Goal: Task Accomplishment & Management: Use online tool/utility

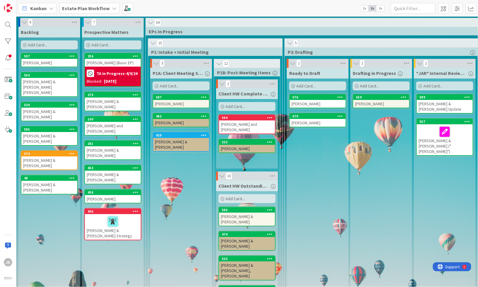
click at [92, 9] on b "Estate Plan Workflow" at bounding box center [86, 8] width 48 height 6
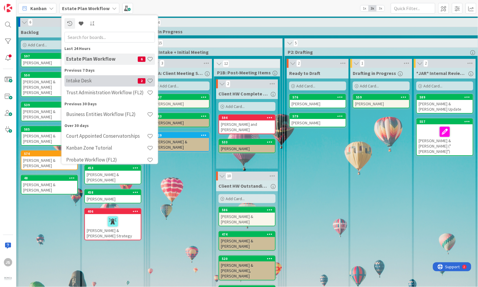
click at [78, 83] on h4 "Intake Desk" at bounding box center [102, 81] width 72 height 6
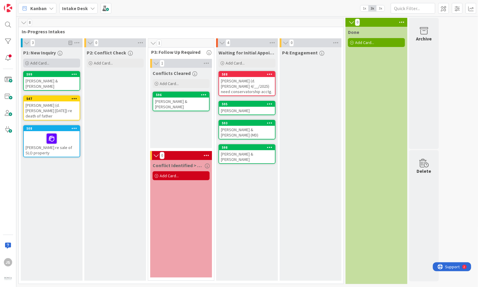
click at [47, 61] on span "Add Card..." at bounding box center [39, 62] width 19 height 5
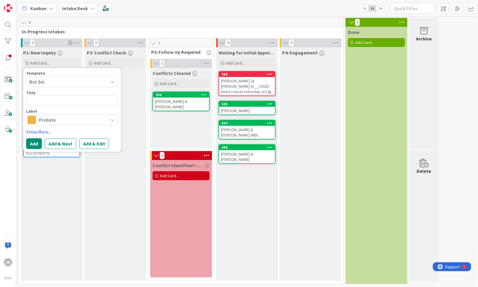
click at [107, 118] on div "Probate" at bounding box center [72, 119] width 92 height 11
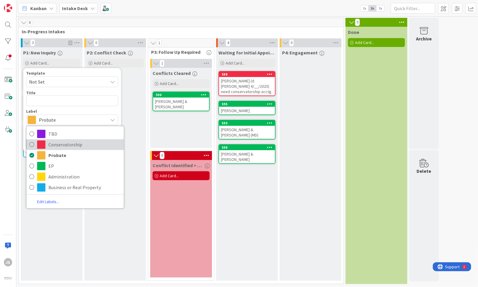
click at [31, 144] on icon at bounding box center [31, 144] width 5 height 9
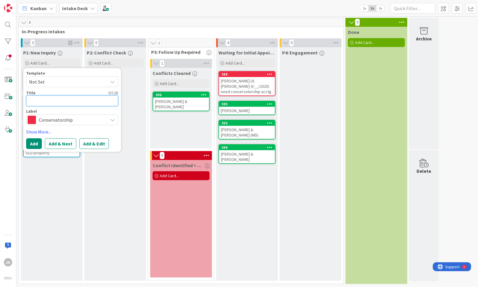
click at [38, 100] on textarea at bounding box center [72, 100] width 92 height 11
type textarea "x"
type textarea "S"
type textarea "x"
type textarea "Sl"
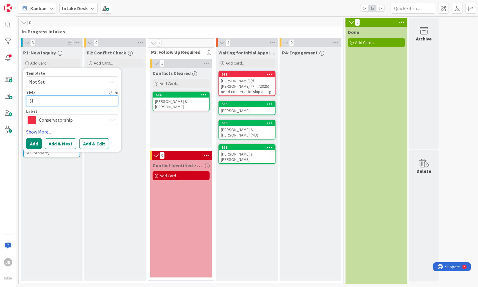
type textarea "x"
type textarea "Sla"
type textarea "x"
type textarea "Slac"
type textarea "x"
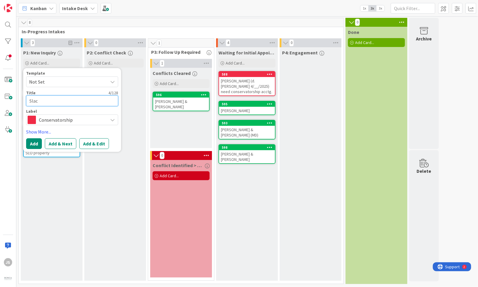
type textarea "Slack"
type textarea "x"
type textarea "Slack,"
type textarea "x"
type textarea "Slack,"
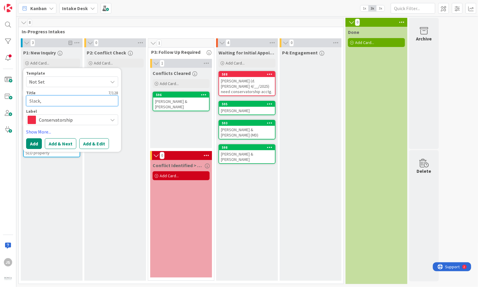
type textarea "x"
type textarea "Slack, H"
type textarea "x"
type textarea "Slack, He"
type textarea "x"
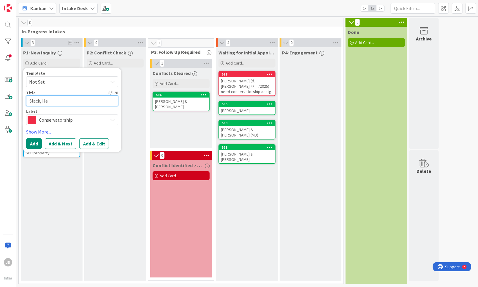
type textarea "Slack, Hel"
type textarea "x"
type textarea "Slack, Hele"
type textarea "x"
type textarea "[PERSON_NAME]"
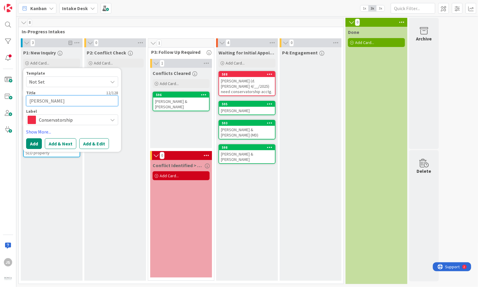
type textarea "x"
type textarea "[PERSON_NAME]"
type textarea "x"
type textarea "[PERSON_NAME] &"
type textarea "x"
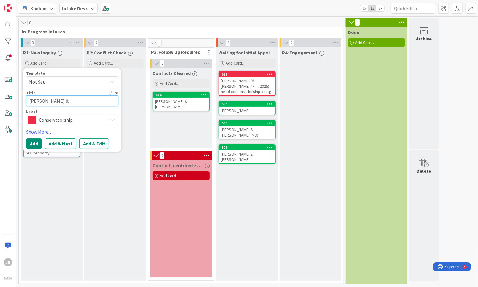
type textarea "[PERSON_NAME] &"
type textarea "x"
type textarea "[PERSON_NAME] & W"
type textarea "x"
type textarea "[PERSON_NAME] & [PERSON_NAME]"
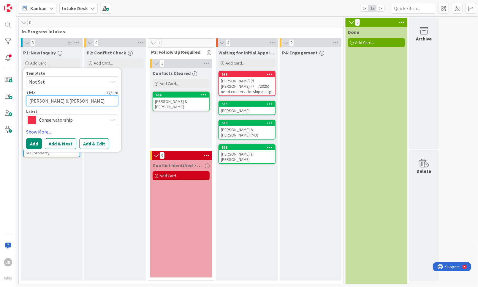
type textarea "x"
type textarea "[PERSON_NAME] & Wil"
type textarea "x"
type textarea "[PERSON_NAME] & [PERSON_NAME]"
type textarea "x"
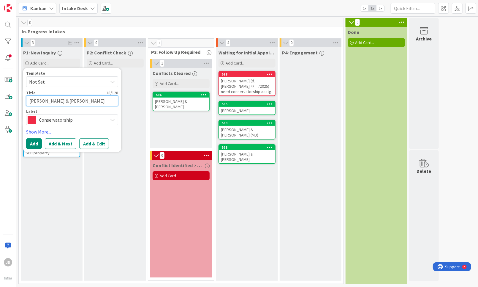
type textarea "[PERSON_NAME] & [PERSON_NAME]"
type textarea "x"
type textarea "[PERSON_NAME] & [PERSON_NAME]"
type textarea "x"
type textarea "[PERSON_NAME] & [PERSON_NAME],"
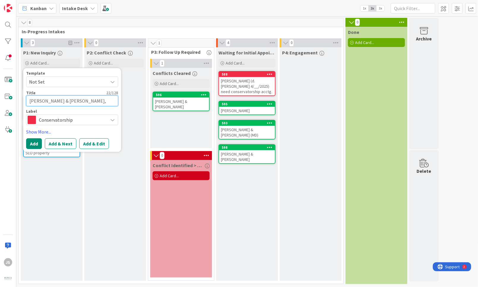
type textarea "x"
type textarea "[PERSON_NAME] & [PERSON_NAME],"
type textarea "x"
type textarea "[PERSON_NAME] & [PERSON_NAME], I"
type textarea "x"
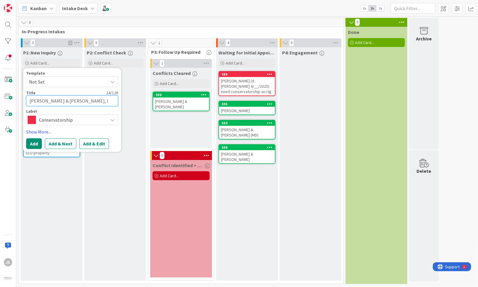
type textarea "[PERSON_NAME] & [PERSON_NAME], Ir"
type textarea "x"
type textarea "[PERSON_NAME] & [PERSON_NAME], Ire"
type textarea "x"
type textarea "[PERSON_NAME] & [PERSON_NAME]"
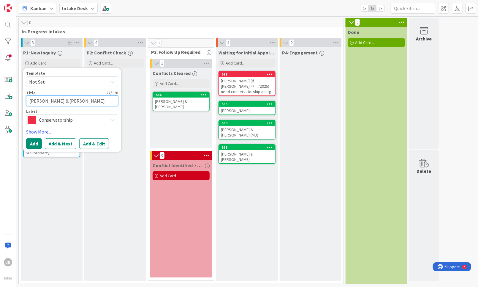
type textarea "x"
type textarea "[PERSON_NAME] & [PERSON_NAME]"
click at [33, 144] on button "Add" at bounding box center [34, 143] width 16 height 11
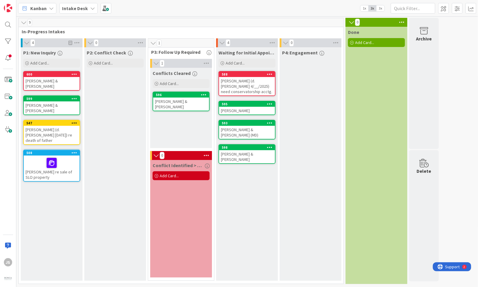
click at [44, 78] on div "[PERSON_NAME] & [PERSON_NAME]" at bounding box center [52, 83] width 56 height 13
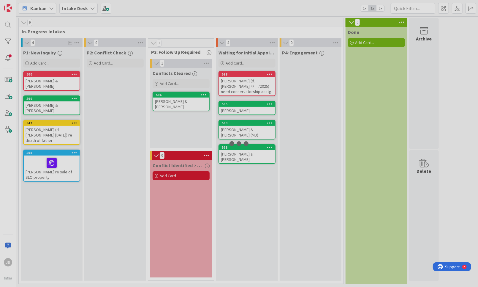
click at [44, 78] on div at bounding box center [239, 143] width 478 height 287
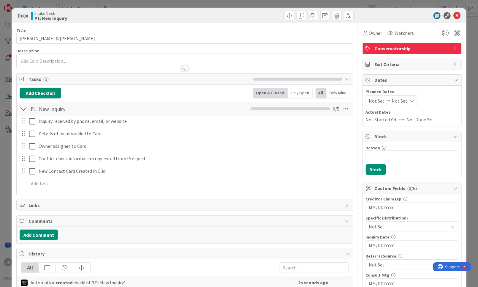
click at [50, 61] on div at bounding box center [185, 62] width 336 height 12
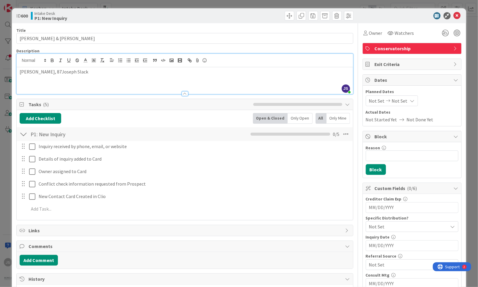
click at [51, 71] on p "[PERSON_NAME], 87Joseph Slack" at bounding box center [185, 71] width 331 height 7
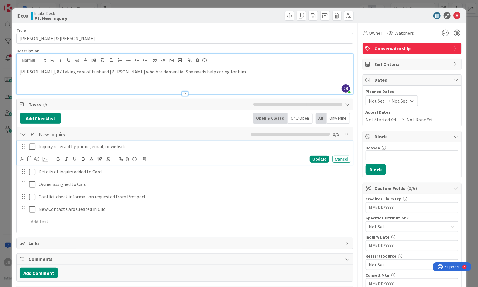
click at [33, 146] on icon at bounding box center [32, 146] width 6 height 7
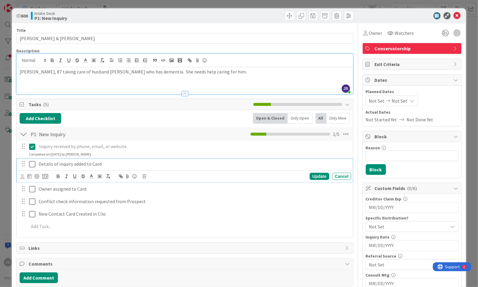
click at [33, 164] on icon at bounding box center [32, 163] width 6 height 7
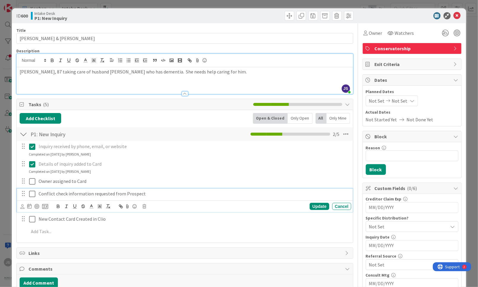
click at [32, 193] on icon at bounding box center [32, 193] width 6 height 7
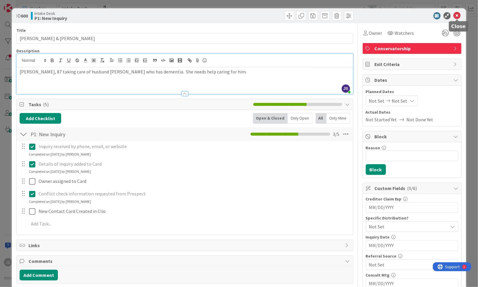
click at [458, 15] on icon at bounding box center [457, 15] width 7 height 7
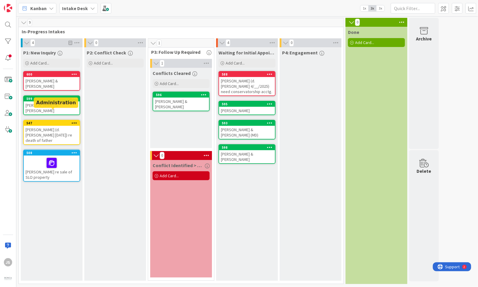
click at [52, 121] on div "547" at bounding box center [52, 123] width 53 height 4
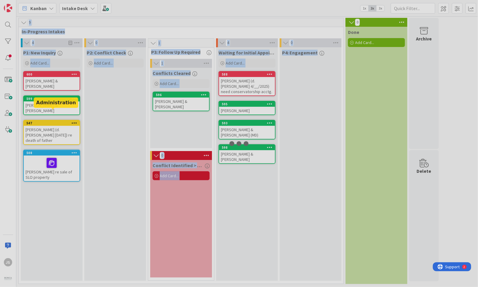
click at [52, 113] on div at bounding box center [239, 143] width 478 height 287
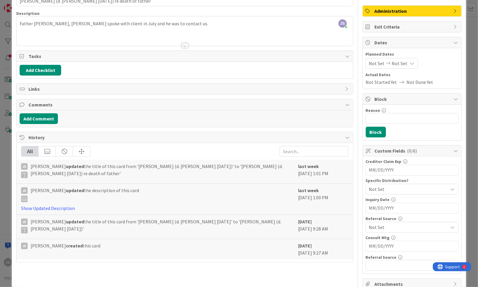
scroll to position [83, 0]
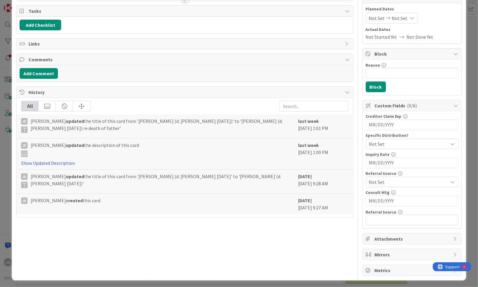
click at [452, 235] on div "Attachments" at bounding box center [412, 238] width 99 height 11
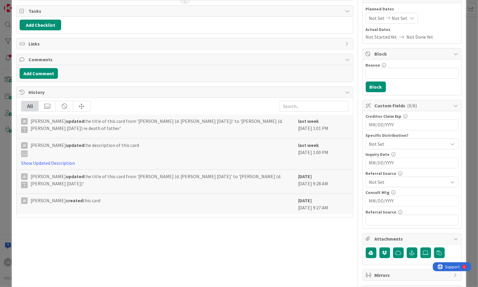
click at [458, 236] on icon at bounding box center [456, 238] width 5 height 5
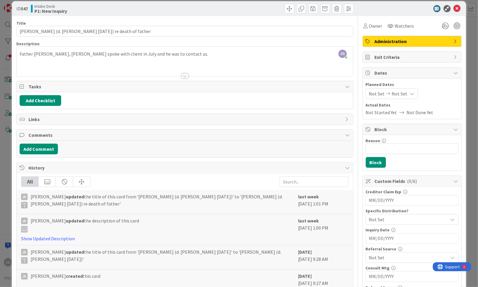
scroll to position [0, 0]
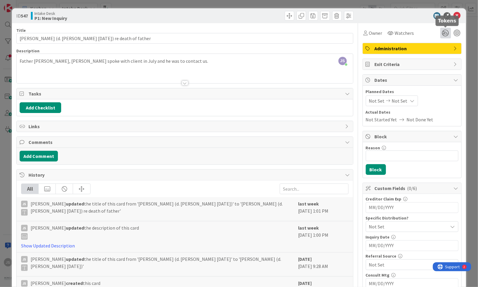
click at [445, 33] on icon at bounding box center [445, 33] width 11 height 11
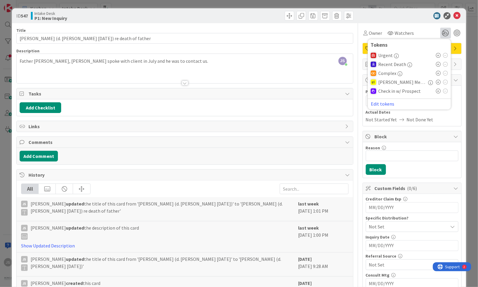
click at [439, 64] on icon at bounding box center [438, 64] width 5 height 5
click at [410, 17] on div at bounding box center [409, 15] width 105 height 7
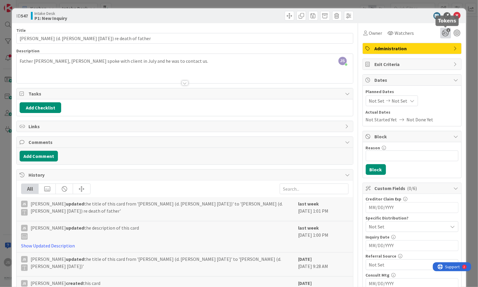
click at [449, 32] on icon "1" at bounding box center [445, 33] width 11 height 11
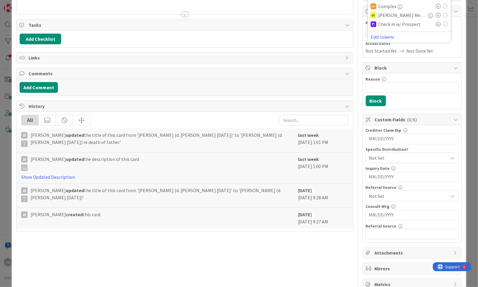
scroll to position [83, 0]
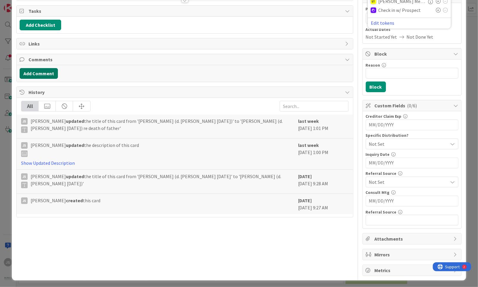
click at [29, 72] on button "Add Comment" at bounding box center [39, 73] width 38 height 11
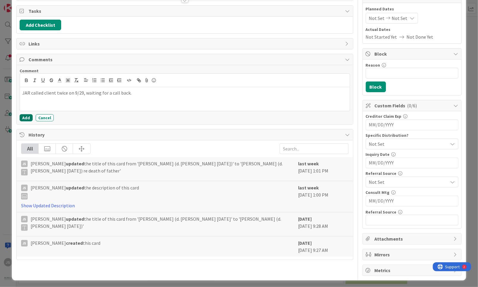
click at [27, 116] on button "Add" at bounding box center [26, 117] width 13 height 7
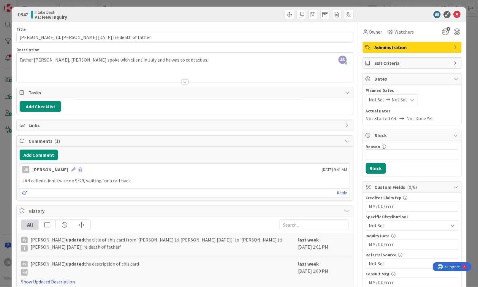
scroll to position [0, 0]
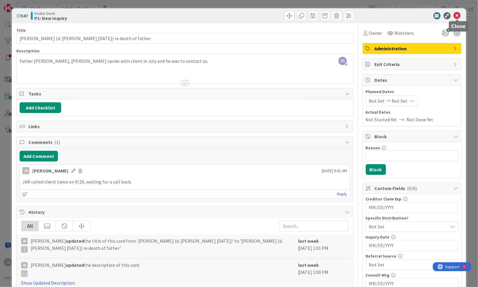
click at [458, 16] on icon at bounding box center [457, 15] width 7 height 7
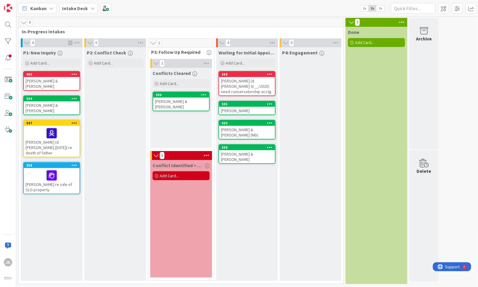
click at [174, 97] on div "596" at bounding box center [181, 94] width 56 height 5
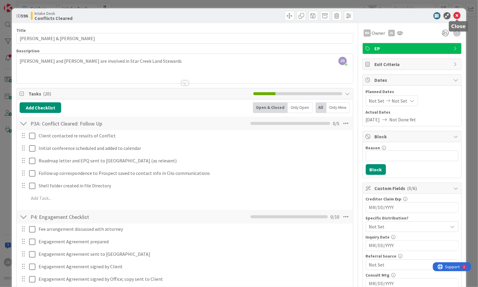
click at [457, 17] on icon at bounding box center [457, 15] width 7 height 7
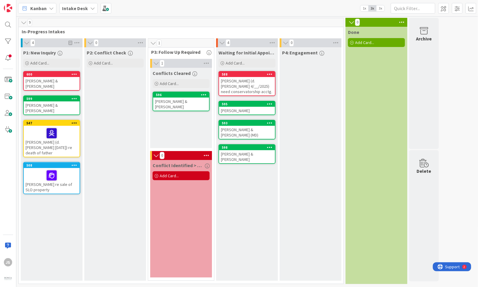
click at [39, 78] on div "[PERSON_NAME] & [PERSON_NAME]" at bounding box center [52, 83] width 56 height 13
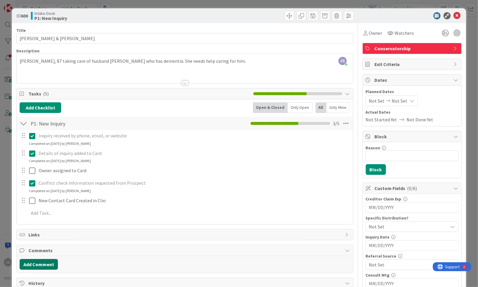
click at [31, 262] on button "Add Comment" at bounding box center [39, 264] width 38 height 11
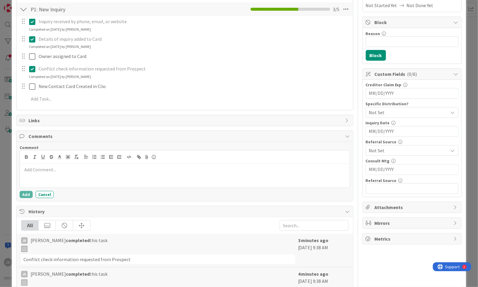
scroll to position [143, 0]
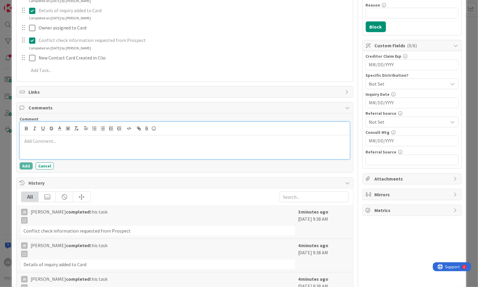
click at [27, 142] on p at bounding box center [184, 141] width 325 height 7
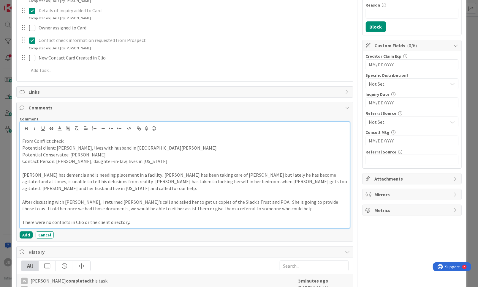
click at [29, 167] on p at bounding box center [184, 168] width 325 height 7
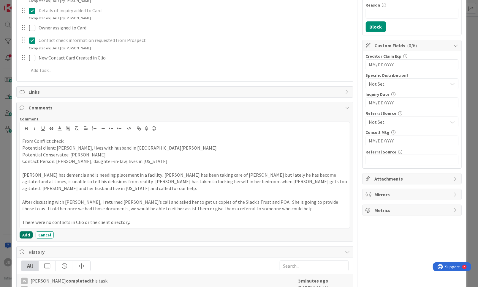
click at [21, 234] on button "Add" at bounding box center [26, 234] width 13 height 7
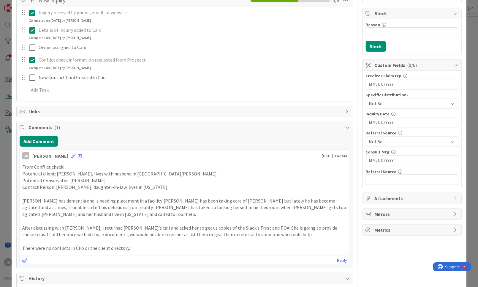
scroll to position [0, 0]
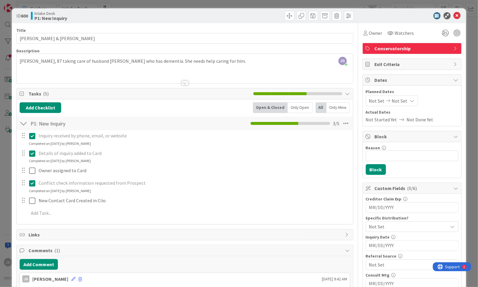
click at [230, 61] on div "[PERSON_NAME], 87 taking care of husband [PERSON_NAME] who has dementia. She ne…" at bounding box center [185, 69] width 336 height 27
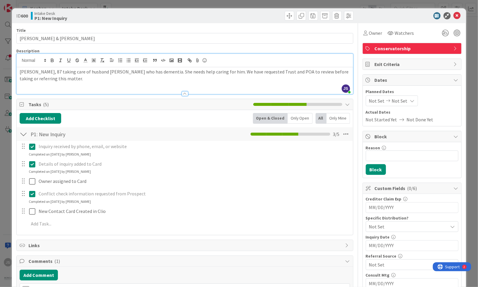
click at [262, 69] on p "[PERSON_NAME], 87 taking care of husband [PERSON_NAME] who has dementia. She ne…" at bounding box center [185, 74] width 331 height 13
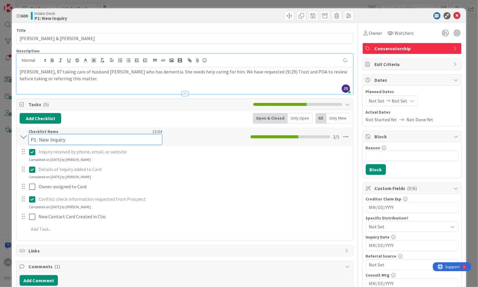
click at [161, 133] on div "Checklist Name 15 / 64 P1: New Inquiry" at bounding box center [96, 137] width 134 height 16
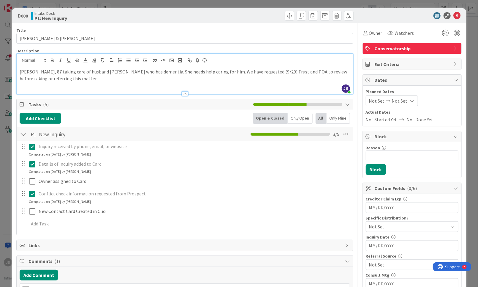
click at [279, 18] on div at bounding box center [270, 16] width 167 height 10
click at [456, 15] on icon at bounding box center [457, 15] width 7 height 7
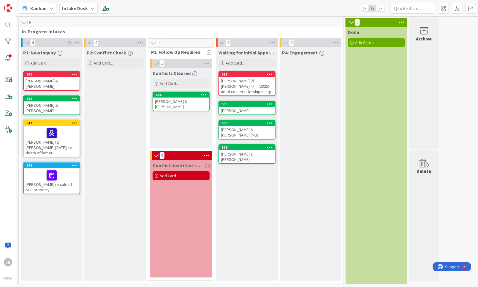
click at [240, 83] on div "[PERSON_NAME] (d. [PERSON_NAME] 4/__/2025) need conservatorship acctg." at bounding box center [247, 86] width 56 height 18
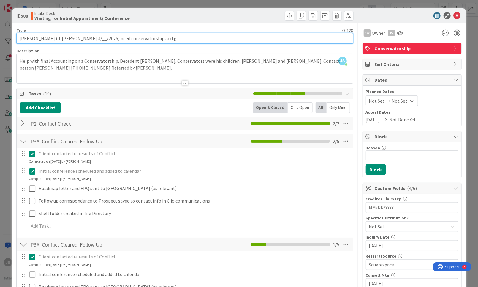
click at [44, 37] on input "[PERSON_NAME] (d. [PERSON_NAME] 4/__/2025) need conservatorship acctg." at bounding box center [184, 38] width 337 height 11
click at [41, 39] on input "[PERSON_NAME] (d. [PERSON_NAME] 4/__/2025) need conservatorship acctg." at bounding box center [184, 38] width 337 height 11
type input "[PERSON_NAME] & [PERSON_NAME] (d. [PERSON_NAME] 4/__/2025) need conservatorship…"
